Goal: Book appointment/travel/reservation

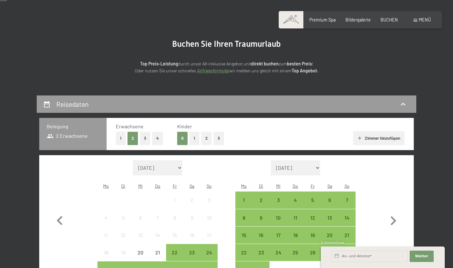
scroll to position [39, 0]
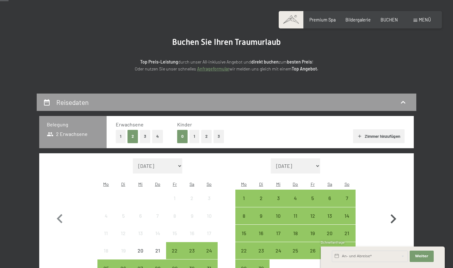
click at [396, 215] on icon "button" at bounding box center [393, 219] width 18 height 18
select select "[DATE]"
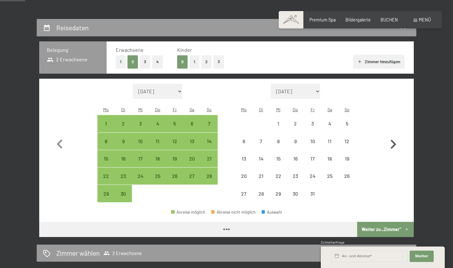
scroll to position [115, 0]
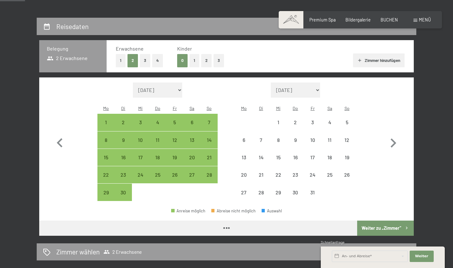
select select "[DATE]"
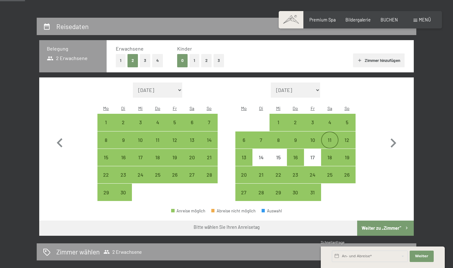
click at [332, 138] on div "11" at bounding box center [330, 146] width 16 height 16
select select "[DATE]"
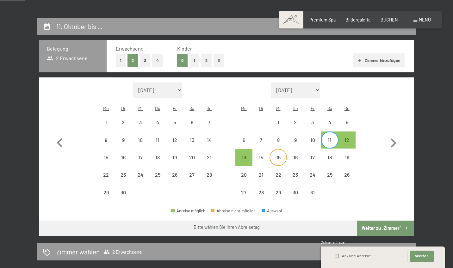
click at [274, 155] on div "15" at bounding box center [278, 163] width 16 height 16
select select "[DATE]"
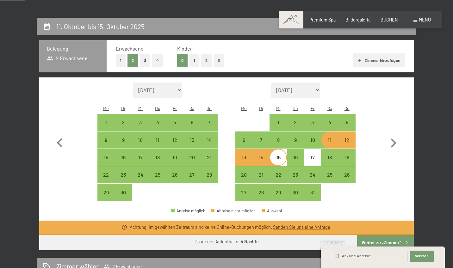
click at [368, 136] on div "Monat/Jahr [DATE] [DATE] [DATE] [DATE] [DATE] [DATE] [DATE] [PERSON_NAME][DATE]…" at bounding box center [227, 142] width 352 height 119
click at [327, 138] on div "11" at bounding box center [330, 146] width 16 height 16
select select "[DATE]"
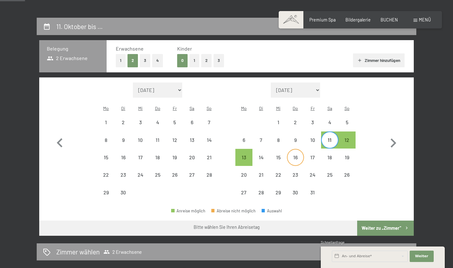
click at [295, 155] on div "16" at bounding box center [295, 163] width 16 height 16
select select "[DATE]"
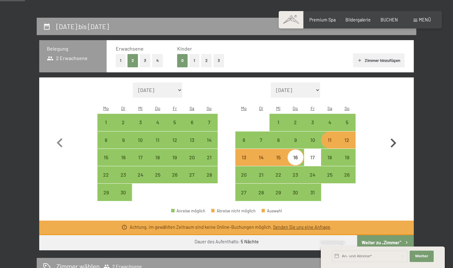
click at [398, 115] on button "button" at bounding box center [393, 142] width 18 height 119
select select "[DATE]"
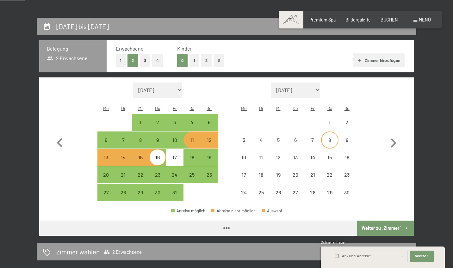
click at [330, 138] on div "8" at bounding box center [330, 146] width 16 height 16
select select "[DATE]"
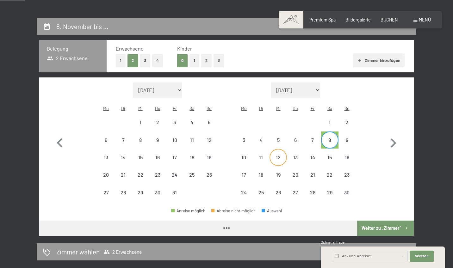
select select "[DATE]"
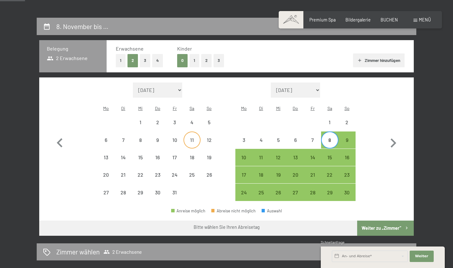
click at [189, 138] on div "11" at bounding box center [192, 146] width 16 height 16
select select "[DATE]"
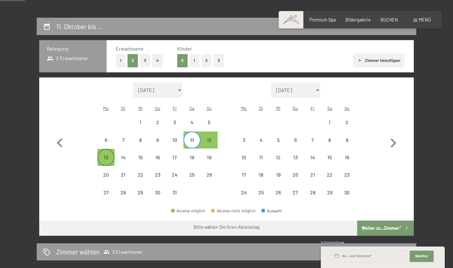
click at [105, 155] on div "13" at bounding box center [106, 163] width 16 height 16
select select "[DATE]"
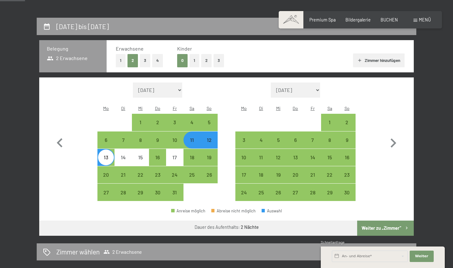
click at [378, 221] on button "Weiter zu „Zimmer“" at bounding box center [385, 228] width 57 height 15
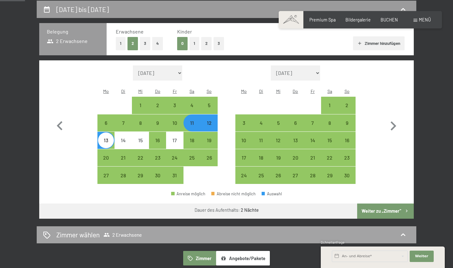
select select "[DATE]"
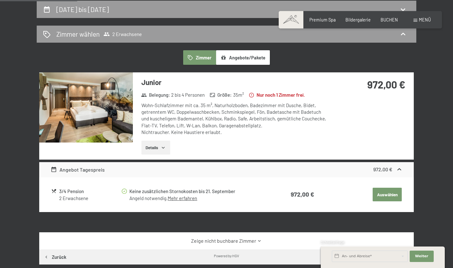
click at [160, 149] on button "Details" at bounding box center [155, 148] width 29 height 14
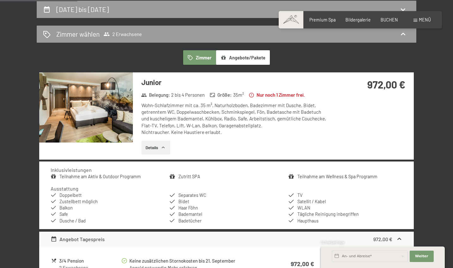
click at [160, 149] on button "Details" at bounding box center [155, 148] width 29 height 14
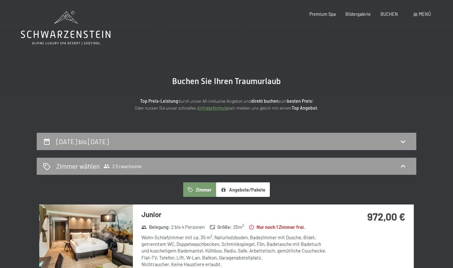
scroll to position [0, 0]
click at [88, 142] on h2 "[DATE] bis [DATE]" at bounding box center [82, 142] width 52 height 8
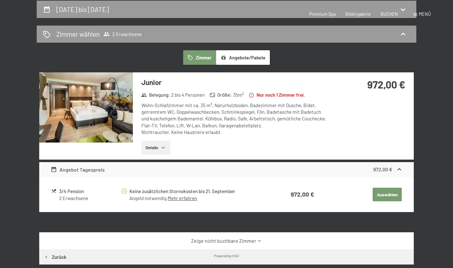
select select "[DATE]"
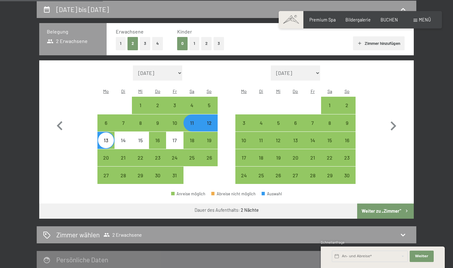
click at [107, 138] on div "13" at bounding box center [106, 146] width 16 height 16
select select "[DATE]"
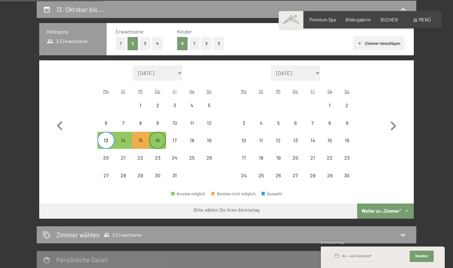
click at [162, 138] on div "16" at bounding box center [158, 146] width 16 height 16
select select "[DATE]"
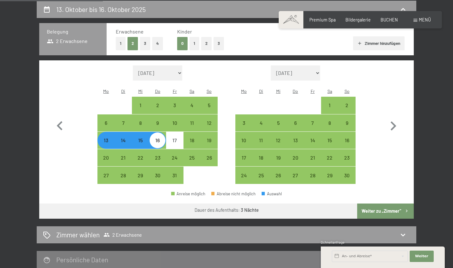
click at [390, 204] on button "Weiter zu „Zimmer“" at bounding box center [385, 211] width 57 height 15
select select "[DATE]"
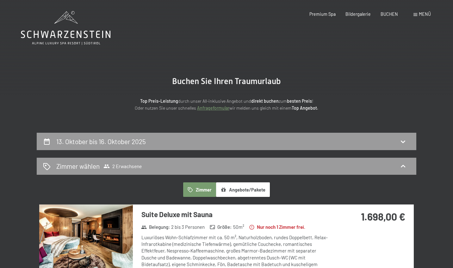
scroll to position [0, 0]
